Goal: Navigation & Orientation: Find specific page/section

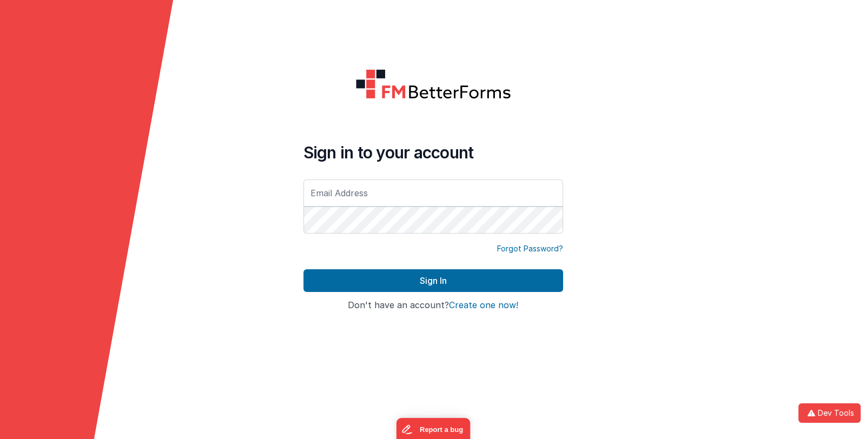
type input "[EMAIL_ADDRESS][DOMAIN_NAME]"
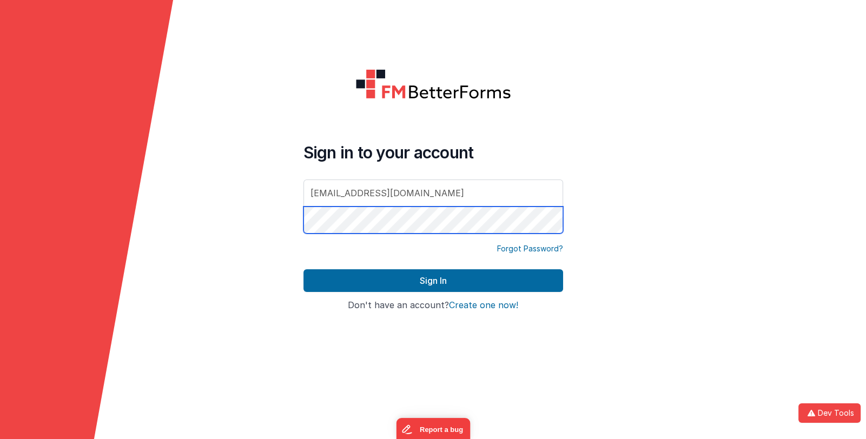
click at [275, 218] on form "Sign in to your account [EMAIL_ADDRESS][DOMAIN_NAME] Forgot Password? Sign In S…" at bounding box center [433, 219] width 866 height 439
click at [301, 217] on div "Sign in to your account [EMAIL_ADDRESS][DOMAIN_NAME] Forgot Password? Sign In S…" at bounding box center [433, 219] width 277 height 319
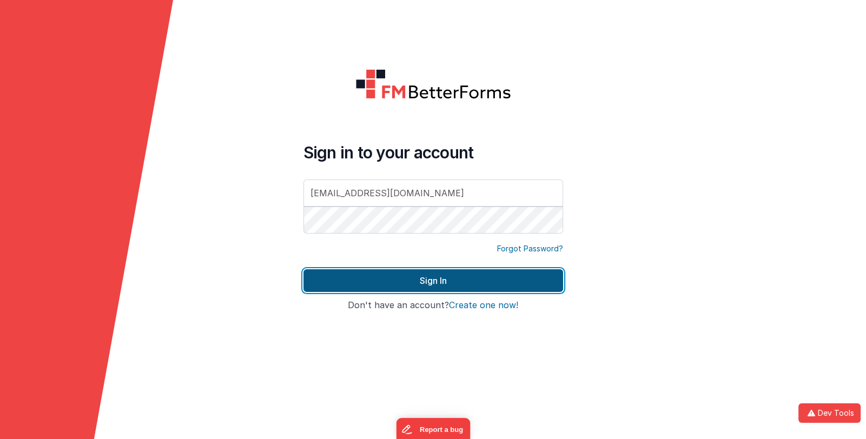
click at [331, 277] on button "Sign In" at bounding box center [433, 280] width 260 height 23
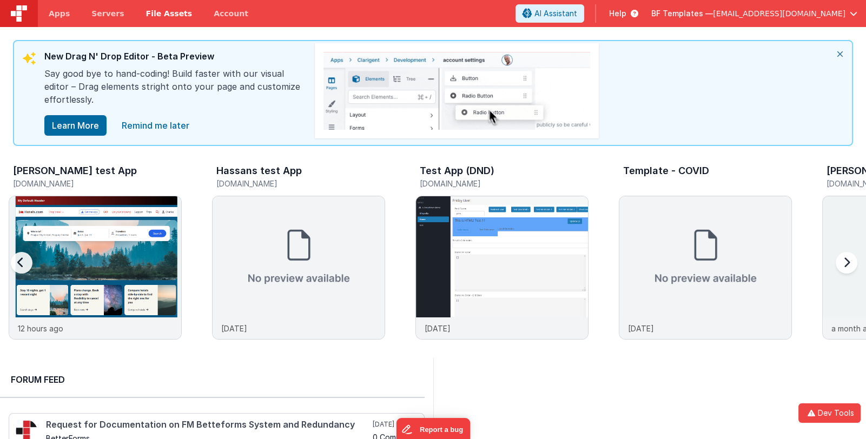
click at [162, 12] on span "File Assets" at bounding box center [169, 13] width 46 height 11
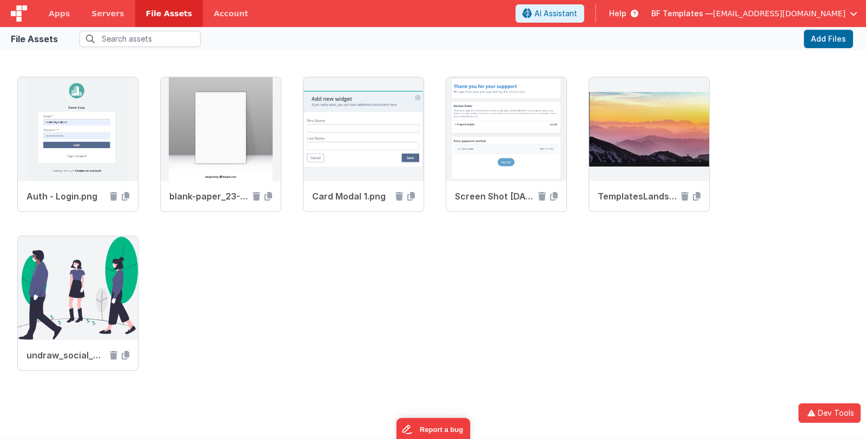
click at [753, 14] on span "[EMAIL_ADDRESS][DOMAIN_NAME]" at bounding box center [779, 13] width 132 height 11
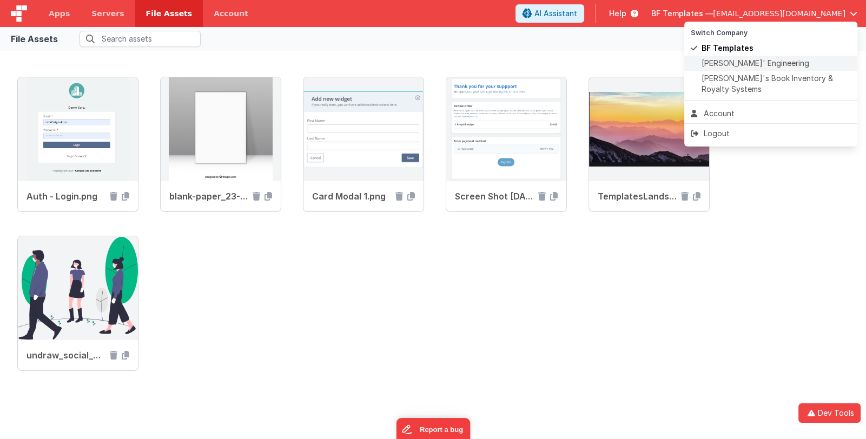
click at [738, 65] on span "Delfs' Engineering" at bounding box center [755, 63] width 108 height 11
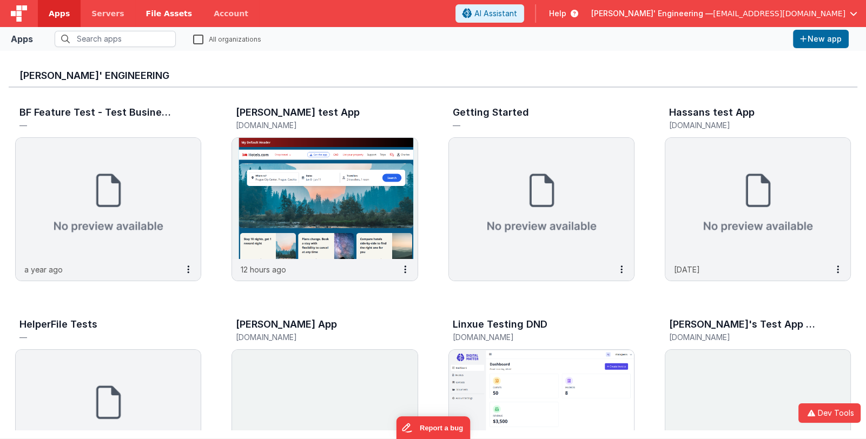
click at [158, 14] on span "File Assets" at bounding box center [169, 13] width 46 height 11
